Goal: Transaction & Acquisition: Complete application form

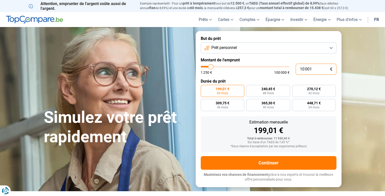
click at [312, 72] on input "10 001" at bounding box center [315, 69] width 41 height 11
type input "1 000"
type input "1250"
type input "10 000"
type input "10000"
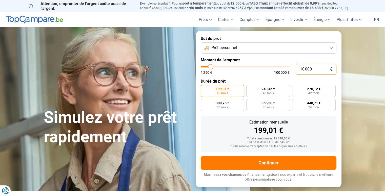
radio input "true"
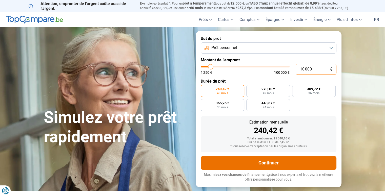
type input "10 000"
click at [269, 165] on button "Continuer" at bounding box center [269, 163] width 136 height 14
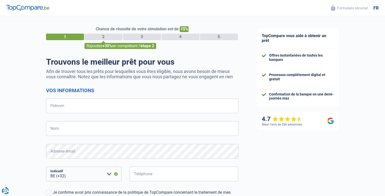
select select "32"
click at [181, 104] on input "Prénom" at bounding box center [142, 106] width 192 height 15
type input "Nicoleta"
click at [147, 133] on input "Nom" at bounding box center [142, 128] width 192 height 15
type input "Stochici"
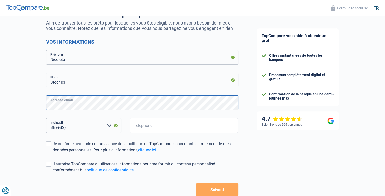
scroll to position [58, 0]
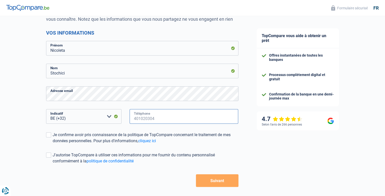
click at [160, 118] on input "Téléphone" at bounding box center [183, 116] width 109 height 15
type input "471946824"
click at [78, 134] on div "Je confirme avoir pris connaissance de la politique de TopCompare concernant le…" at bounding box center [146, 138] width 186 height 12
click at [53, 144] on input "Je confirme avoir pris connaissance de la politique de TopCompare concernant le…" at bounding box center [53, 144] width 0 height 0
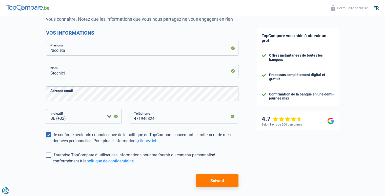
click at [58, 153] on div "J'autorise TopCompare à utiliser ces informations pour me fournir du contenu pe…" at bounding box center [146, 158] width 186 height 12
click at [53, 164] on input "J'autorise TopCompare à utiliser ces informations pour me fournir du contenu pe…" at bounding box center [53, 164] width 0 height 0
click at [213, 177] on button "Suivant" at bounding box center [217, 180] width 42 height 13
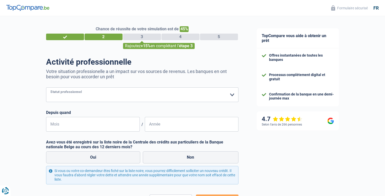
click at [209, 94] on select "Ouvrier Employé privé Employé public Invalide Indépendant Pensionné Chômeur Mut…" at bounding box center [142, 95] width 192 height 15
select select "worker"
click at [46, 88] on select "Ouvrier Employé privé Employé public Invalide Indépendant Pensionné Chômeur Mut…" at bounding box center [142, 95] width 192 height 15
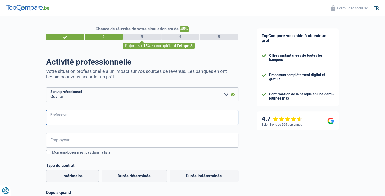
click at [105, 112] on input "Profession" at bounding box center [142, 117] width 192 height 15
type input "aide menagere"
click at [65, 142] on input "Employeur" at bounding box center [142, 140] width 192 height 15
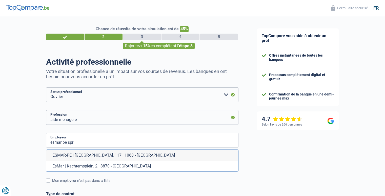
click at [62, 155] on li "ESMAR-PE | Chaussée de Waterloo, 117 | 1060 - Saint-Gilles" at bounding box center [142, 155] width 192 height 11
type input "ESMAR-PE | Chaussée de Waterloo, 117 | 1060 - Saint-Gilles"
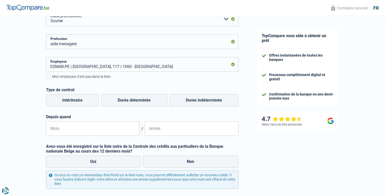
scroll to position [81, 0]
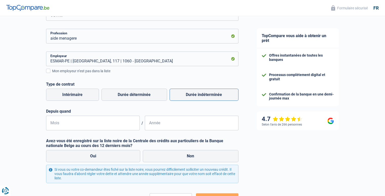
click at [200, 92] on label "Durée indéterminée" at bounding box center [203, 95] width 69 height 12
click at [200, 92] on input "Durée indéterminée" at bounding box center [203, 95] width 69 height 12
radio input "true"
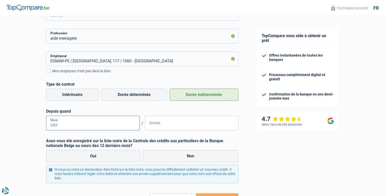
click at [80, 124] on input "Mois" at bounding box center [93, 123] width 94 height 15
type input "04"
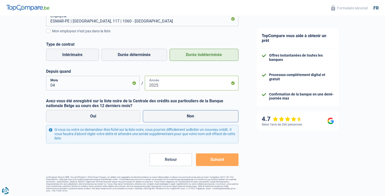
type input "2025"
click at [184, 117] on label "Non" at bounding box center [191, 116] width 96 height 12
click at [184, 117] on input "Non" at bounding box center [191, 116] width 96 height 12
radio input "true"
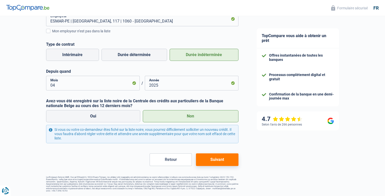
click at [215, 159] on button "Suivant" at bounding box center [217, 160] width 42 height 13
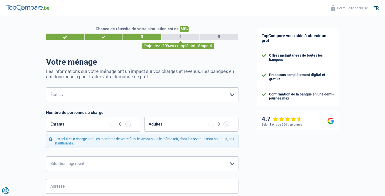
click at [167, 91] on select "Célibataire Marié(e) Cohabitant(e) légal(e) Divorcé(e) Veuf(ve) Séparé (de fait…" at bounding box center [142, 95] width 192 height 15
select select "single"
click at [46, 88] on select "Célibataire Marié(e) Cohabitant(e) légal(e) Divorcé(e) Veuf(ve) Séparé (de fait…" at bounding box center [142, 95] width 192 height 15
click at [106, 122] on div "Enfants 0" at bounding box center [93, 124] width 94 height 15
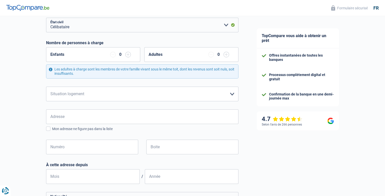
scroll to position [73, 0]
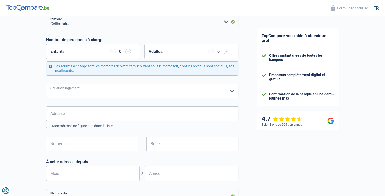
click at [148, 96] on select "Locataire Propriétaire avec prêt hypothécaire Propriétaire sans prêt hypothécai…" at bounding box center [142, 91] width 192 height 15
select select "liveWithParents"
click at [46, 84] on select "Locataire Propriétaire avec prêt hypothécaire Propriétaire sans prêt hypothécai…" at bounding box center [142, 91] width 192 height 15
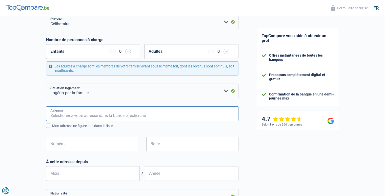
click at [117, 109] on input "Adresse" at bounding box center [142, 113] width 192 height 15
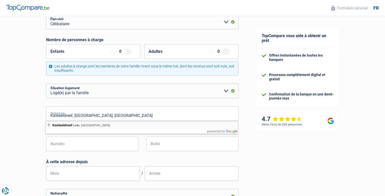
type input "Kasteeldreef, 9340, Lede, BE"
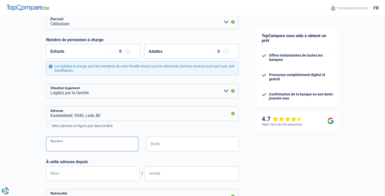
click at [72, 143] on input "Numéro" at bounding box center [92, 144] width 92 height 15
type input "95"
click at [64, 172] on input "Mois" at bounding box center [93, 173] width 94 height 15
type input "01"
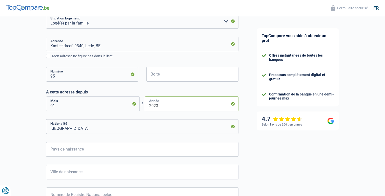
scroll to position [201, 0]
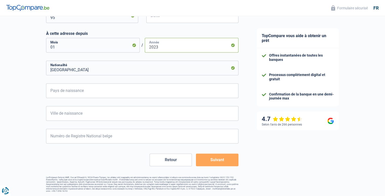
type input "2023"
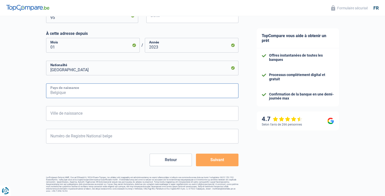
click at [93, 93] on input "Pays de naissance" at bounding box center [142, 90] width 192 height 15
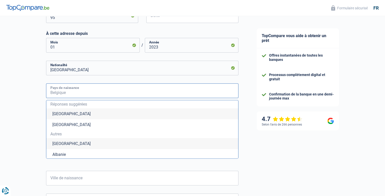
type input "r"
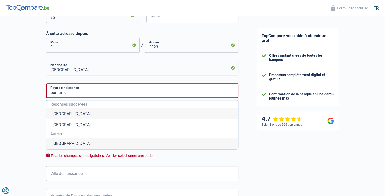
click at [75, 145] on li "Roumanie" at bounding box center [142, 143] width 192 height 11
type input "Roumanie"
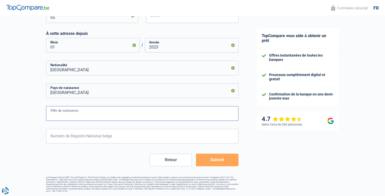
click at [85, 118] on input "Ville de naissance" at bounding box center [142, 113] width 192 height 15
type input "harsova"
click at [69, 143] on input "Numéro de Registre National belge" at bounding box center [142, 136] width 192 height 15
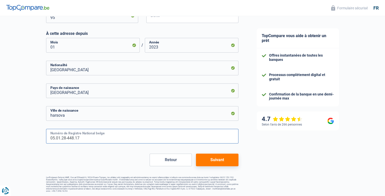
type input "05.01.28-448.17"
click at [224, 162] on button "Suivant" at bounding box center [217, 160] width 42 height 13
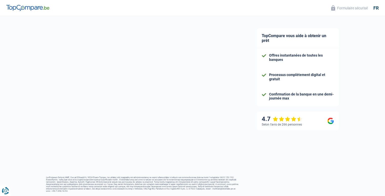
select select "netSalary"
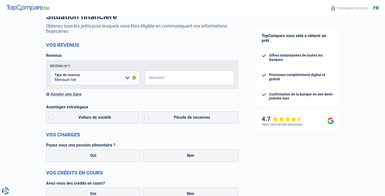
scroll to position [46, 0]
drag, startPoint x: 209, startPoint y: 86, endPoint x: 216, endPoint y: 78, distance: 10.6
click at [216, 78] on div "Revenu nº1 Allocation d'handicap Allocations chômage Allocations familiales Chè…" at bounding box center [142, 74] width 192 height 29
click at [189, 78] on input "Montant" at bounding box center [192, 78] width 83 height 15
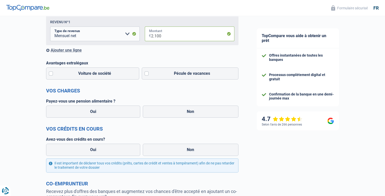
scroll to position [97, 0]
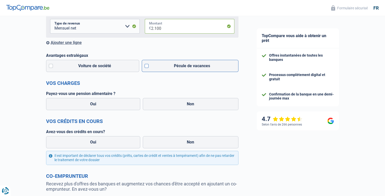
type input "2.100"
click at [189, 69] on label "Pécule de vacances" at bounding box center [190, 66] width 97 height 12
click at [189, 69] on input "Pécule de vacances" at bounding box center [190, 66] width 97 height 12
checkbox input "true"
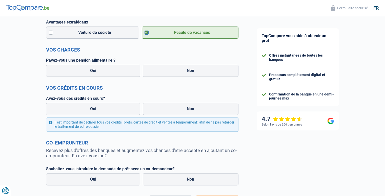
scroll to position [130, 0]
click at [192, 67] on label "Non" at bounding box center [191, 71] width 96 height 12
click at [192, 67] on input "Non" at bounding box center [191, 71] width 96 height 12
radio input "true"
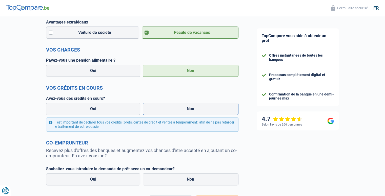
click at [166, 108] on label "Non" at bounding box center [191, 109] width 96 height 12
click at [166, 108] on input "Non" at bounding box center [191, 109] width 96 height 12
radio input "true"
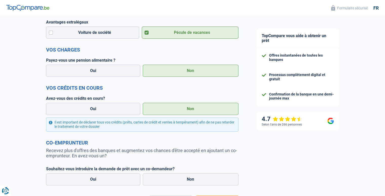
scroll to position [173, 0]
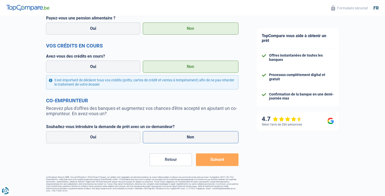
click at [154, 133] on label "Non" at bounding box center [191, 137] width 96 height 12
click at [154, 133] on input "Non" at bounding box center [191, 137] width 96 height 12
radio input "true"
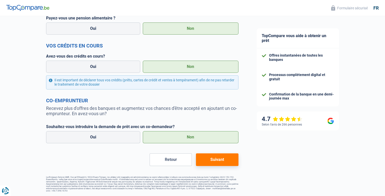
click at [220, 163] on button "Suivant" at bounding box center [217, 160] width 42 height 13
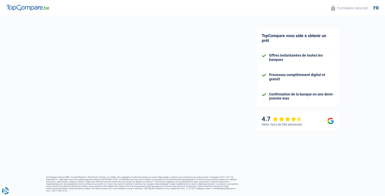
select select "48"
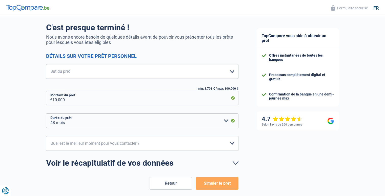
scroll to position [42, 0]
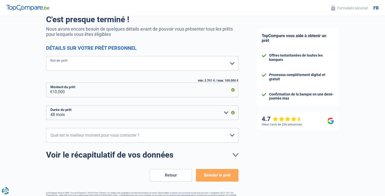
click at [216, 62] on select "Confort maison: meubles, textile, peinture, électroménager, outillage non-profe…" at bounding box center [142, 63] width 192 height 15
select select "car"
click at [46, 56] on select "Confort maison: meubles, textile, peinture, électroménager, outillage non-profe…" at bounding box center [142, 63] width 192 height 15
click at [134, 135] on select "10h-12h 12h-14h 14h-16h 16h-18h Veuillez sélectionner une option" at bounding box center [142, 135] width 192 height 15
click at [109, 187] on div "Chance de réussite de votre simulation est de 90% 1 2 3 4 5 Vous y êtes presque…" at bounding box center [142, 96] width 192 height 224
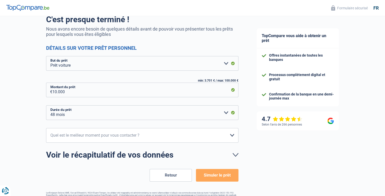
click at [218, 177] on button "Simuler le prêt" at bounding box center [217, 175] width 42 height 13
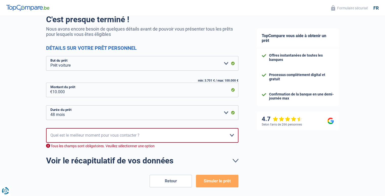
scroll to position [58, 0]
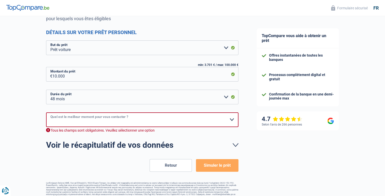
click at [224, 116] on select "10h-12h 12h-14h 14h-16h 16h-18h Veuillez sélectionner une option" at bounding box center [142, 120] width 192 height 15
click at [46, 113] on select "10h-12h 12h-14h 14h-16h 16h-18h Veuillez sélectionner une option" at bounding box center [142, 120] width 192 height 15
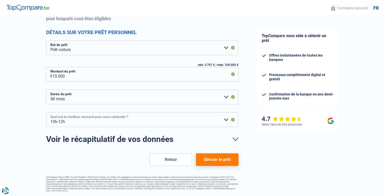
click at [220, 115] on select "10h-12h 12h-14h 14h-16h 16h-18h Veuillez sélectionner une option" at bounding box center [142, 120] width 192 height 15
select select "16-18"
click at [46, 113] on select "10h-12h 12h-14h 14h-16h 16h-18h Veuillez sélectionner une option" at bounding box center [142, 120] width 192 height 15
drag, startPoint x: 211, startPoint y: 153, endPoint x: 213, endPoint y: 161, distance: 8.6
click at [213, 161] on form "C'est presque terminé ! Nous avons encore besoin de quelques détails avant de p…" at bounding box center [142, 82] width 192 height 167
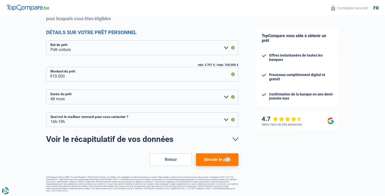
click at [213, 161] on button "Simuler le prêt" at bounding box center [217, 160] width 42 height 13
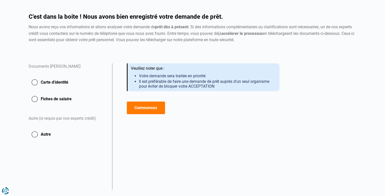
scroll to position [35, 0]
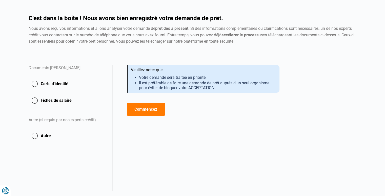
click at [56, 82] on button "Carte d'identité" at bounding box center [67, 84] width 77 height 13
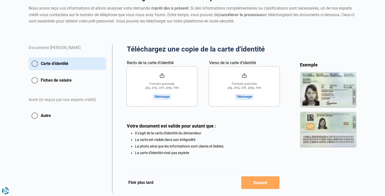
scroll to position [56, 0]
click at [168, 93] on input "Recto de la carte d'identité" at bounding box center [162, 86] width 70 height 39
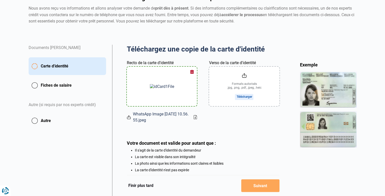
click at [232, 84] on input "Verso de la carte d'identité" at bounding box center [244, 86] width 70 height 39
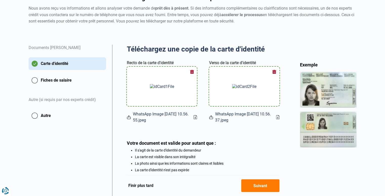
click at [62, 82] on button "Fiches de salaire" at bounding box center [67, 80] width 77 height 13
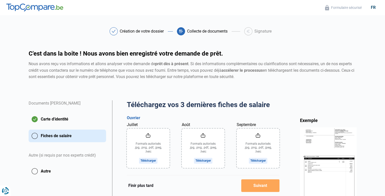
click at [155, 147] on input "Juillet" at bounding box center [148, 148] width 43 height 39
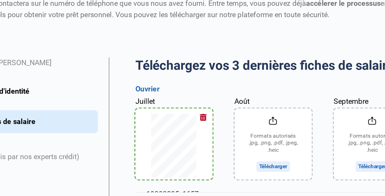
click at [199, 151] on input "Août" at bounding box center [203, 148] width 43 height 39
type input "C:\fakepath\19092025_165730_Document.pdf"
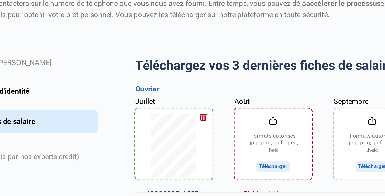
click at [202, 160] on input "Août" at bounding box center [203, 148] width 43 height 39
click at [209, 143] on input "Août" at bounding box center [203, 148] width 43 height 39
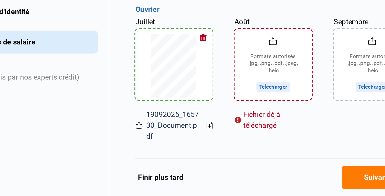
scroll to position [26, 0]
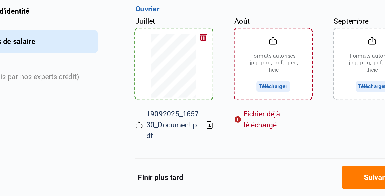
click at [212, 123] on input "Août" at bounding box center [203, 122] width 43 height 39
type input "C:\fakepath\19092025_165730_Document.pdf"
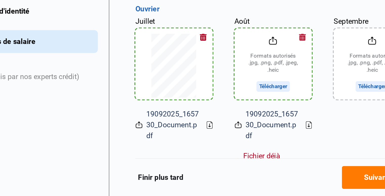
click at [199, 121] on input "Août" at bounding box center [203, 122] width 43 height 39
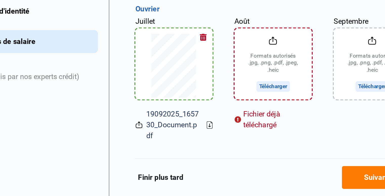
scroll to position [25, 0]
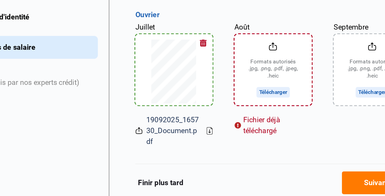
click at [260, 131] on input "Septembre" at bounding box center [257, 122] width 43 height 39
click at [252, 127] on input "Septembre" at bounding box center [257, 122] width 43 height 39
type input "C:\fakepath\19092025_165730_Document.pdf"
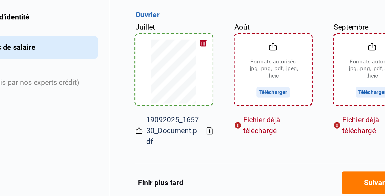
click at [207, 136] on input "Août" at bounding box center [203, 122] width 43 height 39
click at [204, 133] on input "Août" at bounding box center [203, 122] width 43 height 39
click at [255, 136] on input "Septembre" at bounding box center [257, 122] width 43 height 39
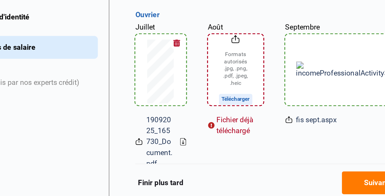
click at [219, 125] on img at bounding box center [244, 123] width 57 height 9
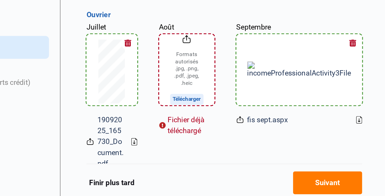
drag, startPoint x: 213, startPoint y: 127, endPoint x: 224, endPoint y: 118, distance: 14.1
click at [224, 118] on div at bounding box center [244, 122] width 57 height 39
click at [218, 120] on img at bounding box center [244, 123] width 57 height 9
click at [275, 106] on button "button" at bounding box center [274, 109] width 8 height 8
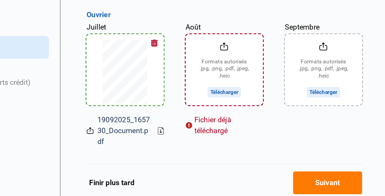
click at [201, 135] on input "Août" at bounding box center [203, 122] width 43 height 39
click at [193, 123] on input "Août" at bounding box center [203, 122] width 43 height 39
type input "C:\fakepath\19092025_165730_Document.pdf"
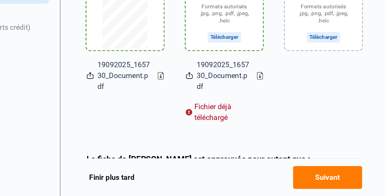
scroll to position [53, 0]
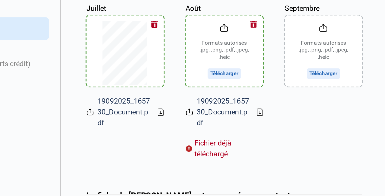
click at [217, 81] on button "button" at bounding box center [219, 81] width 8 height 8
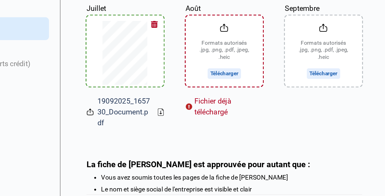
click at [203, 105] on input "Août" at bounding box center [203, 95] width 43 height 39
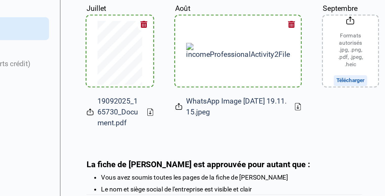
click at [236, 81] on button "button" at bounding box center [240, 81] width 8 height 8
